Goal: Information Seeking & Learning: Learn about a topic

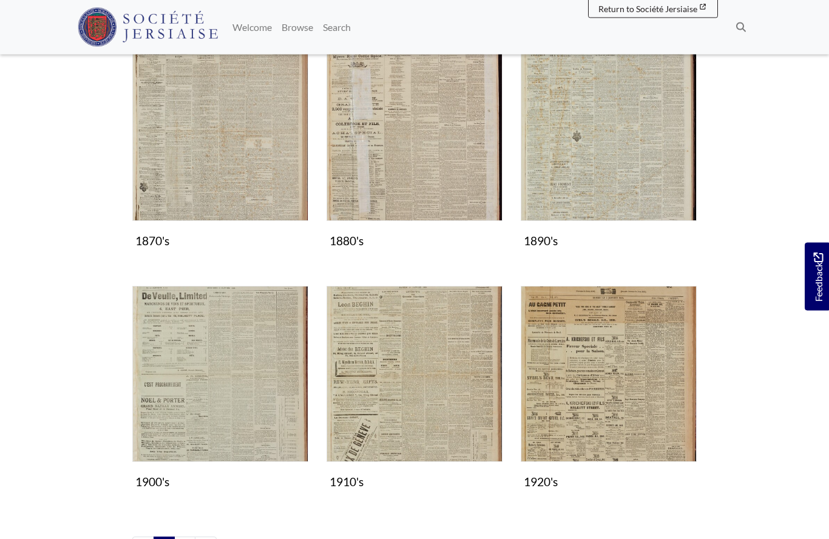
scroll to position [836, 0]
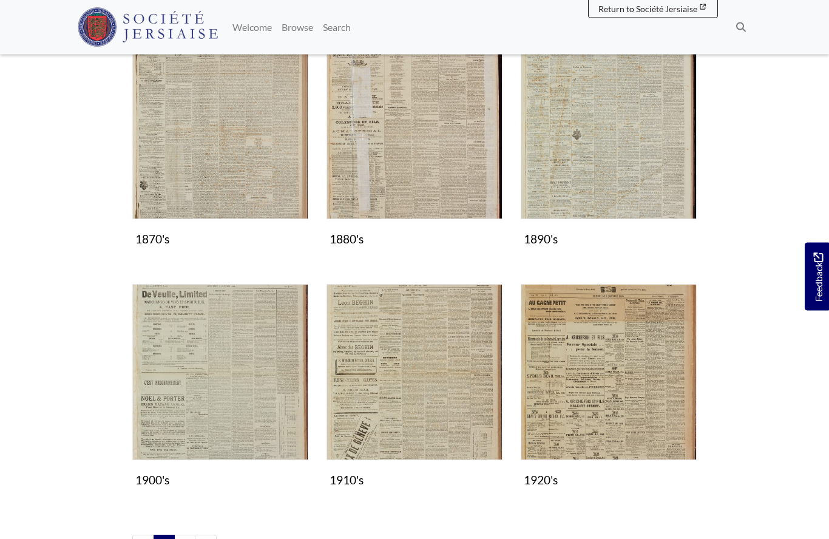
click at [234, 367] on img "Subcollection" at bounding box center [220, 373] width 176 height 176
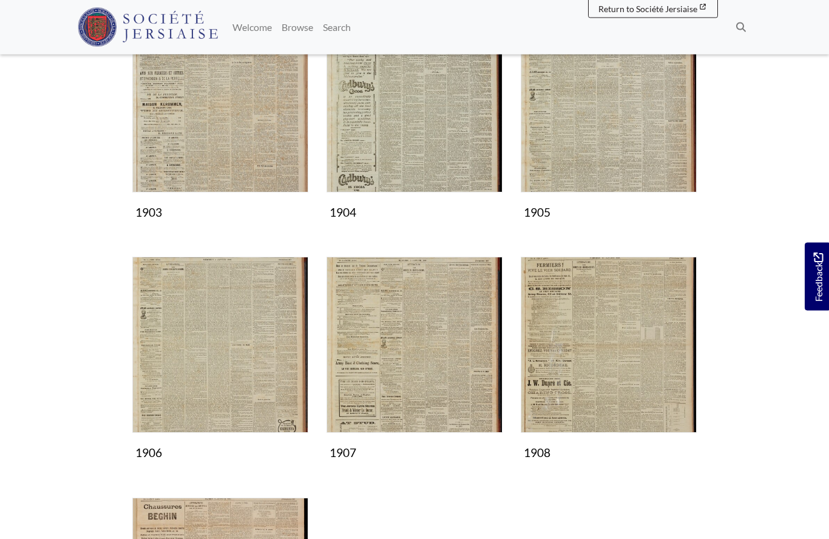
scroll to position [484, 0]
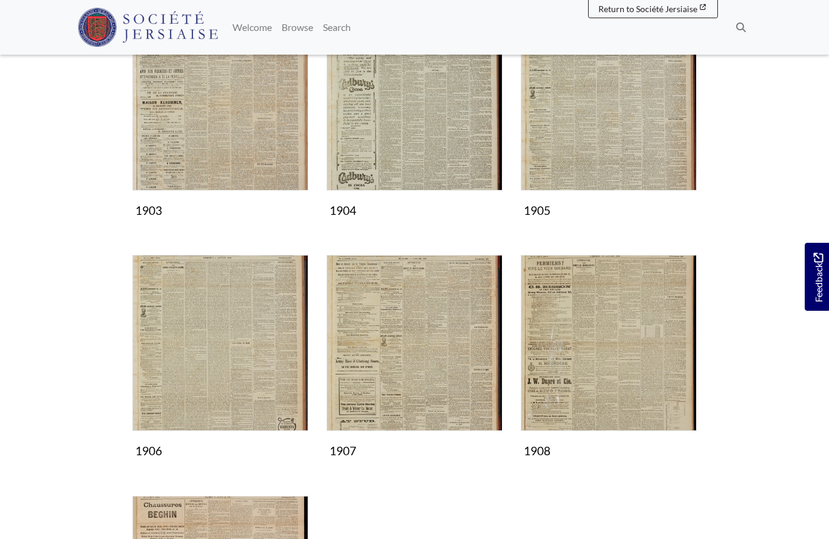
click at [601, 353] on img "Subcollection" at bounding box center [609, 343] width 176 height 176
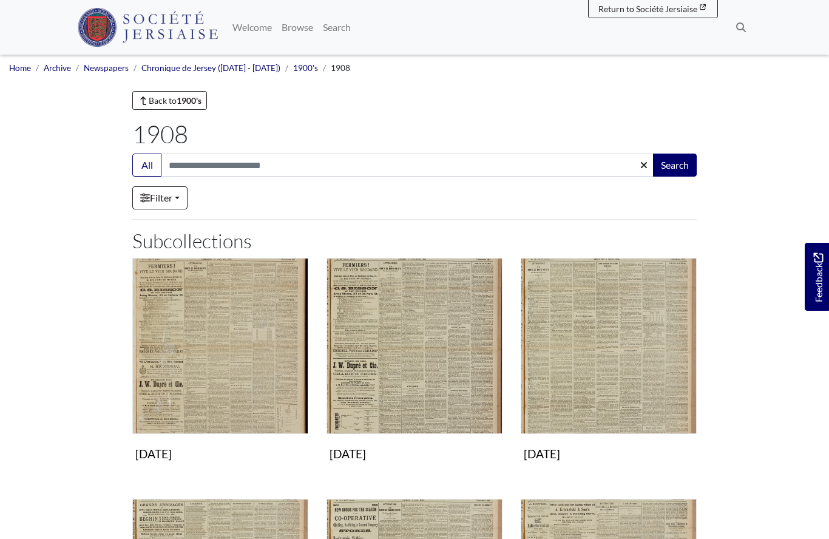
click at [215, 358] on img "Subcollection" at bounding box center [220, 346] width 176 height 176
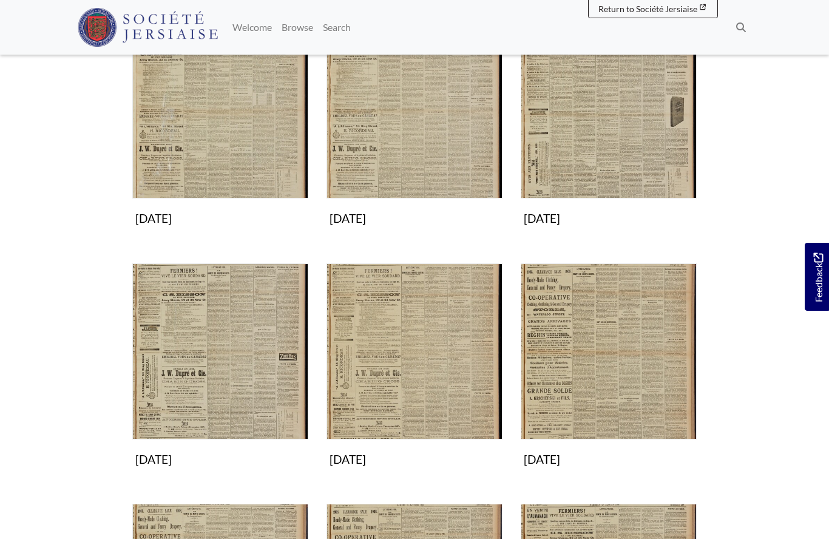
scroll to position [234, 0]
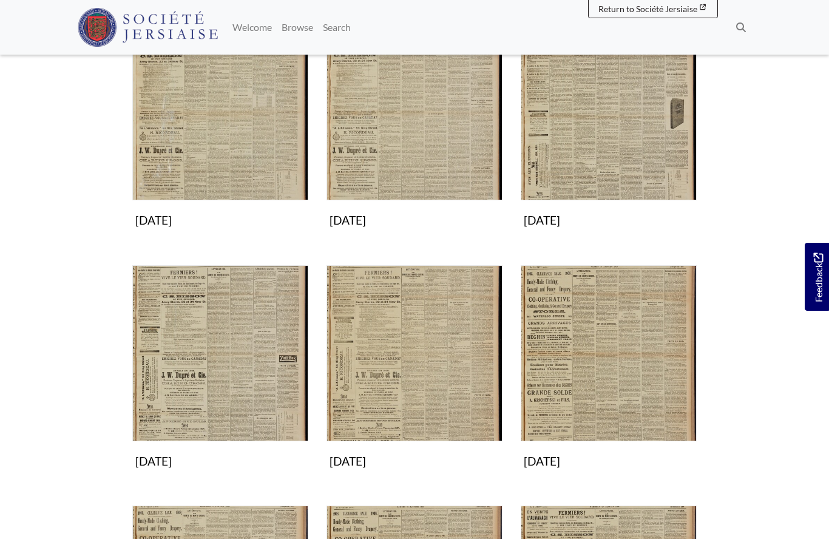
click at [252, 373] on img "Subcollection" at bounding box center [220, 353] width 176 height 176
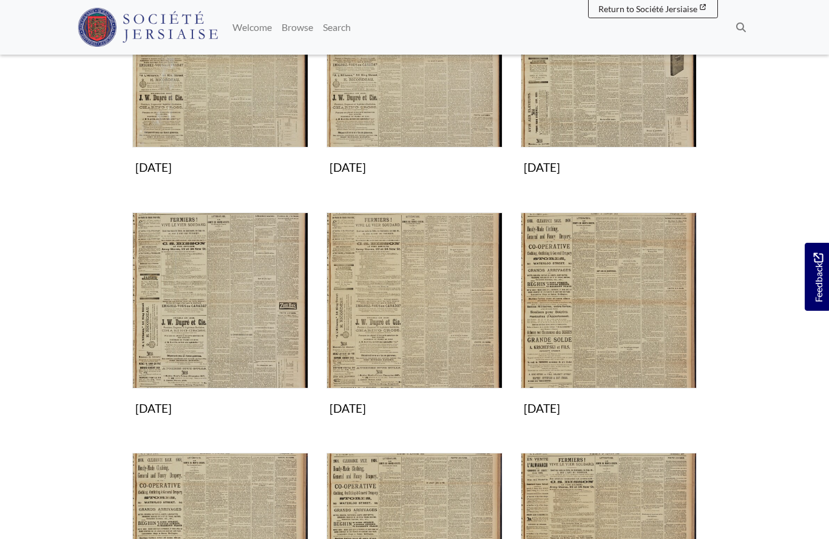
click at [398, 317] on img "Subcollection" at bounding box center [415, 300] width 176 height 176
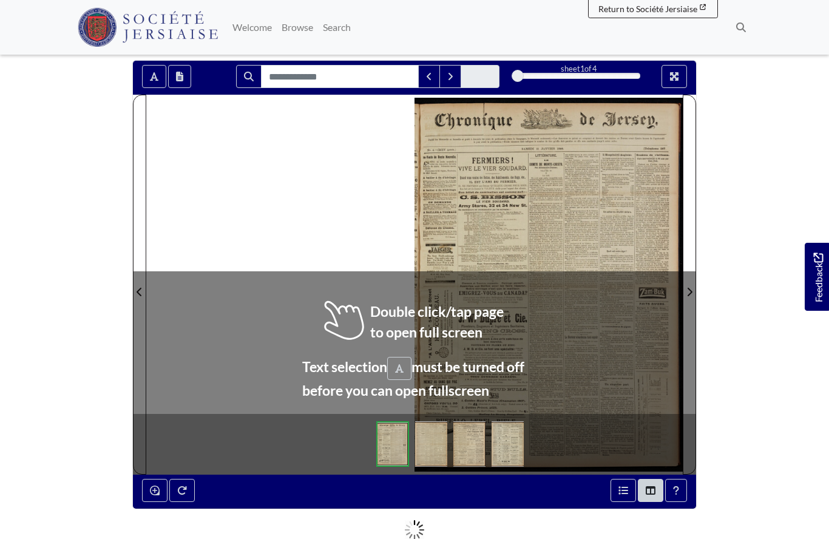
scroll to position [154, 0]
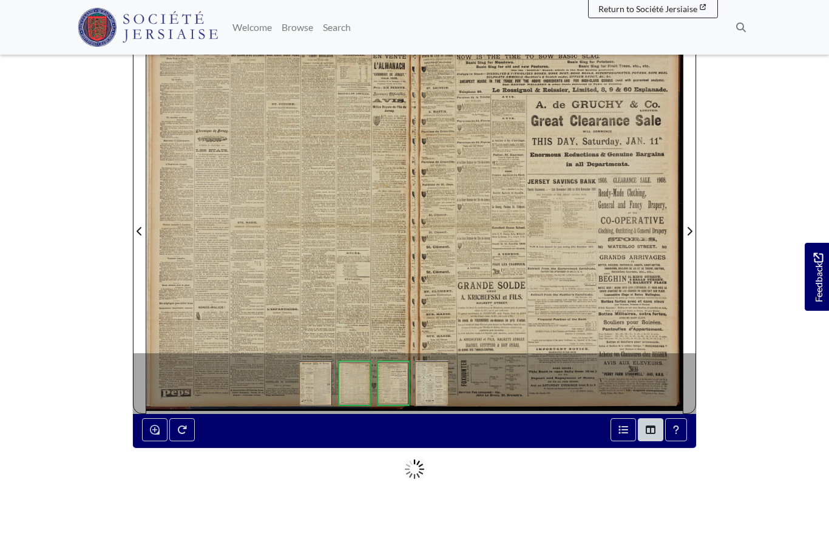
scroll to position [207, 0]
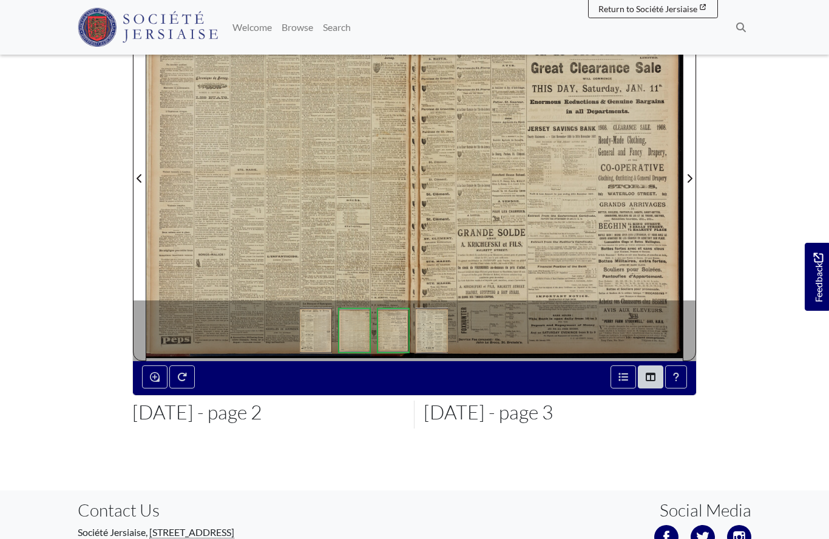
click at [306, 220] on div at bounding box center [280, 170] width 268 height 379
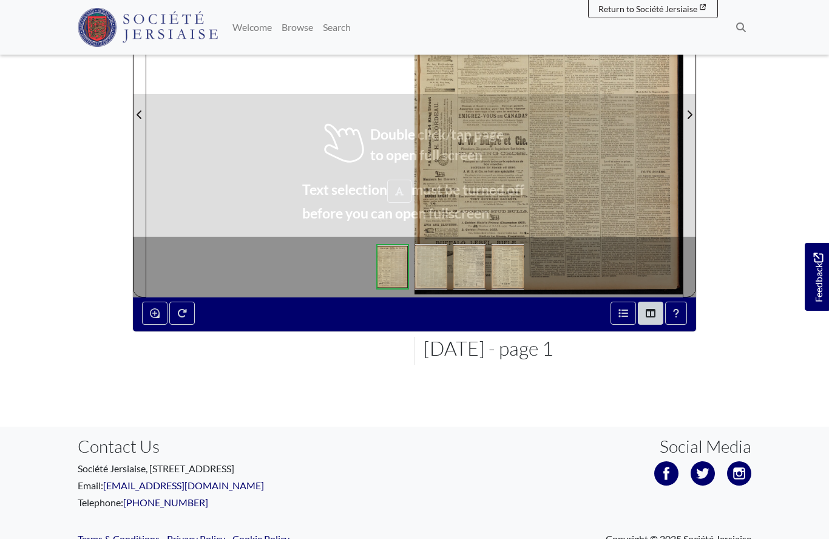
scroll to position [265, 0]
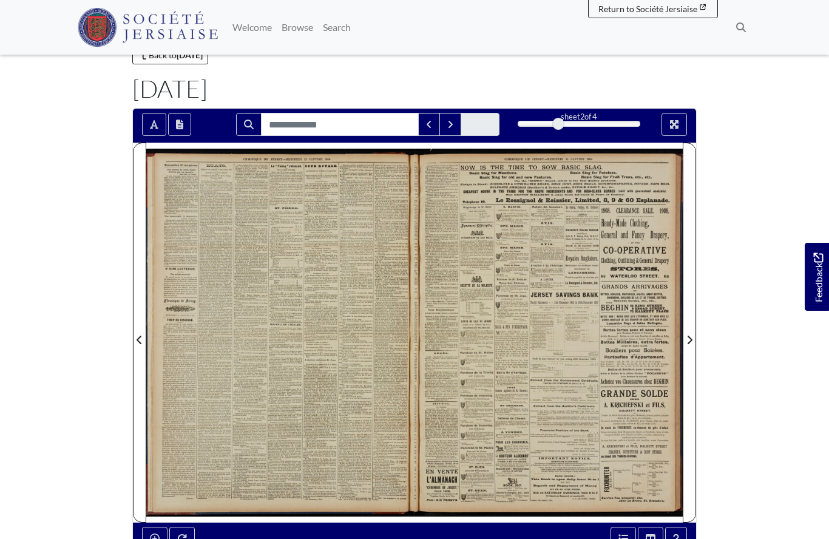
scroll to position [47, 0]
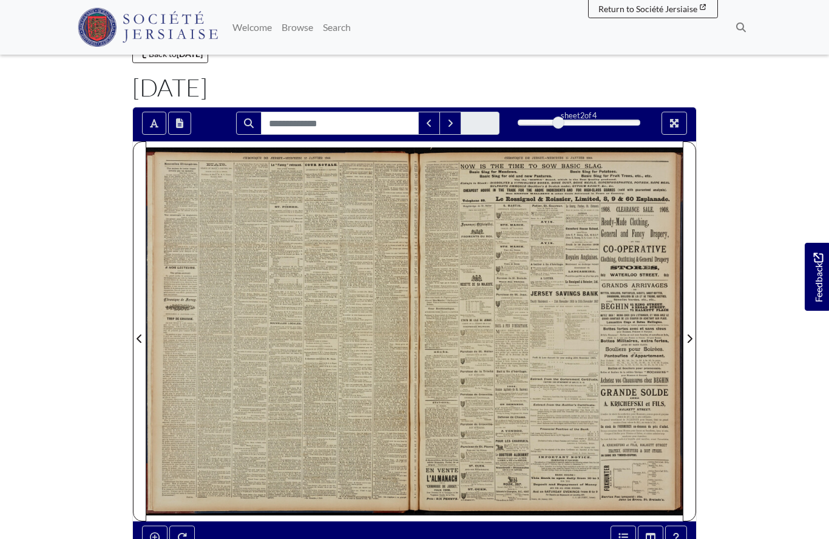
click at [685, 342] on span "Next Page" at bounding box center [689, 338] width 12 height 15
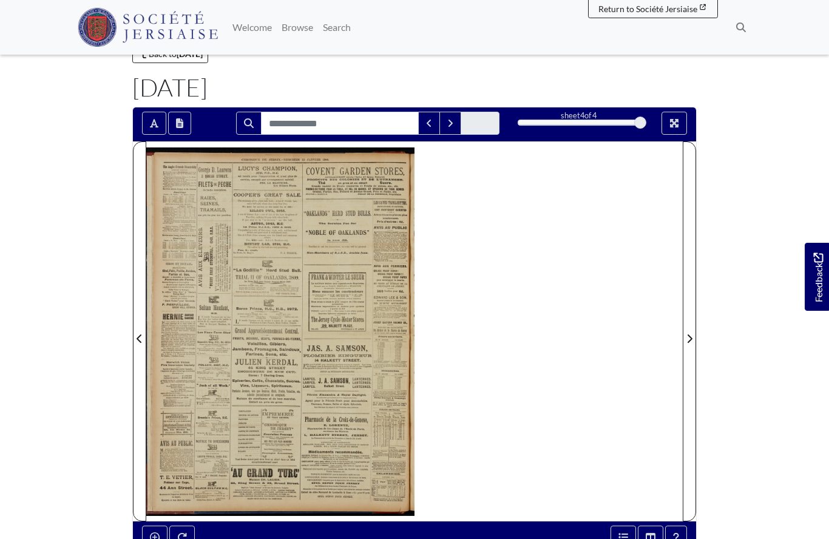
click at [141, 339] on icon "Previous Page" at bounding box center [140, 339] width 6 height 10
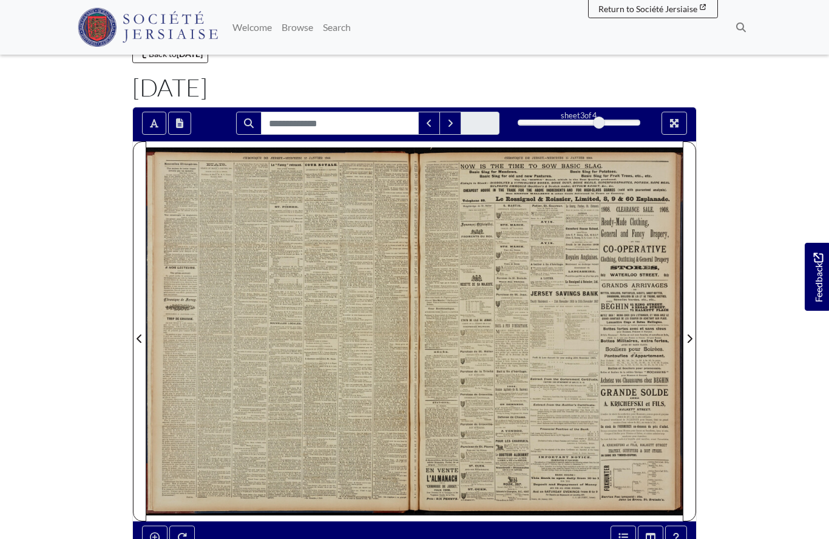
click at [143, 335] on span "Previous Page" at bounding box center [140, 338] width 12 height 15
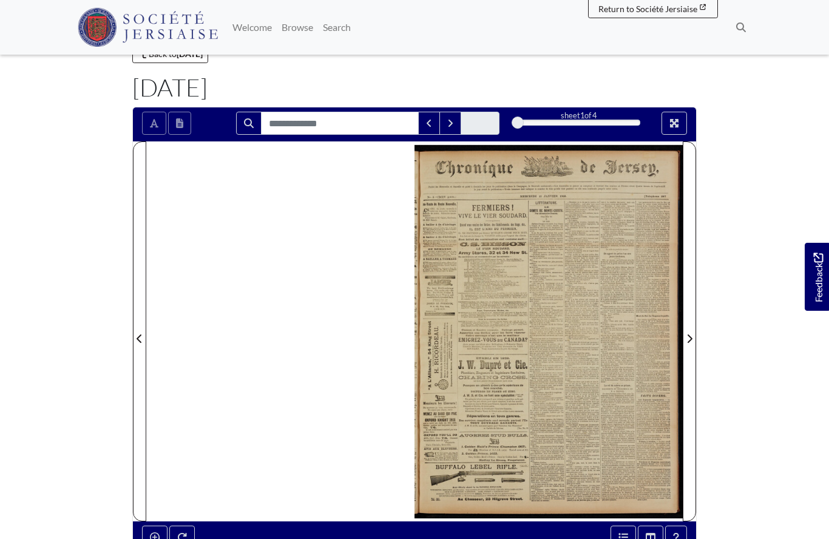
click at [140, 337] on icon "Previous Page" at bounding box center [140, 339] width 6 height 10
